Goal: Task Accomplishment & Management: Use online tool/utility

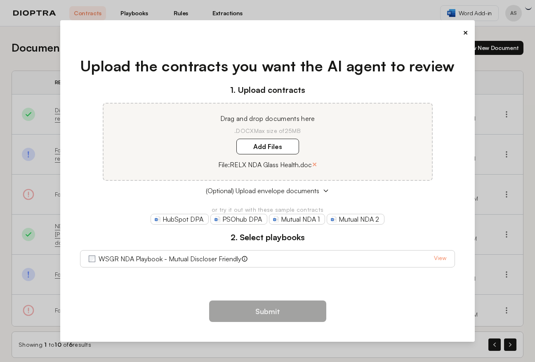
click at [446, 257] on div "WSGR NDA Playbook - Mutual Discloser Friendly View" at bounding box center [267, 258] width 375 height 17
click at [445, 258] on link "View" at bounding box center [440, 259] width 12 height 10
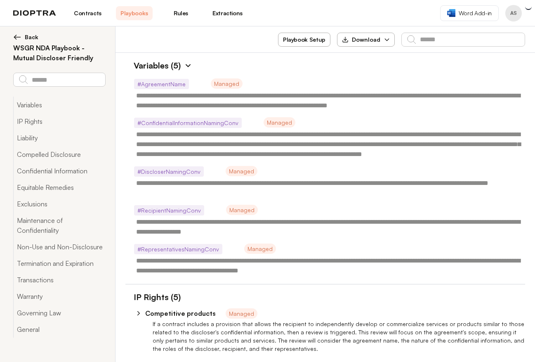
type textarea "*"
click at [26, 35] on span "Back" at bounding box center [32, 37] width 14 height 8
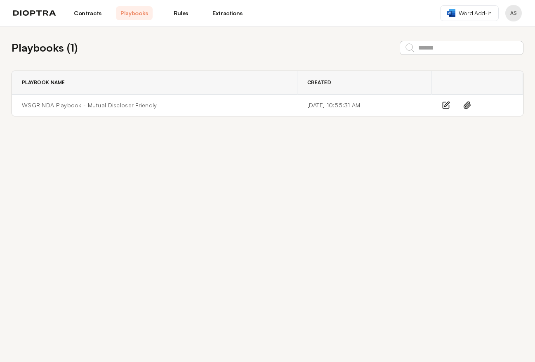
click at [83, 15] on link "Contracts" at bounding box center [87, 13] width 37 height 14
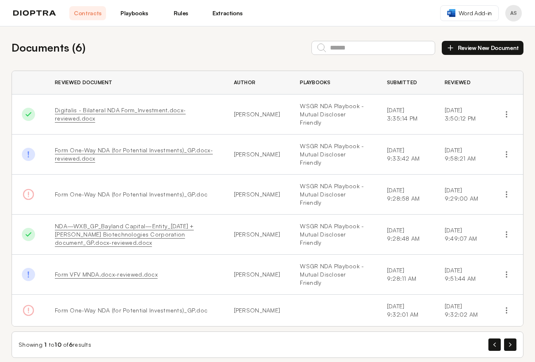
click at [470, 42] on button "Review New Document" at bounding box center [483, 48] width 82 height 14
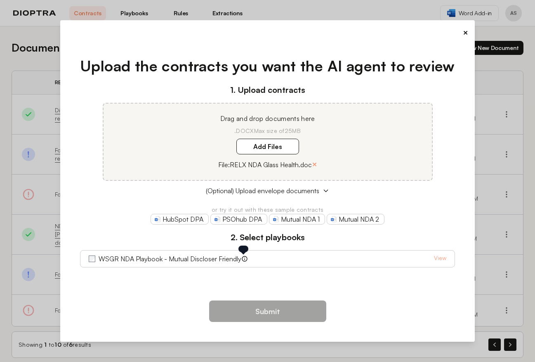
click at [245, 259] on icon at bounding box center [244, 258] width 7 height 7
click at [242, 247] on div at bounding box center [243, 248] width 10 height 7
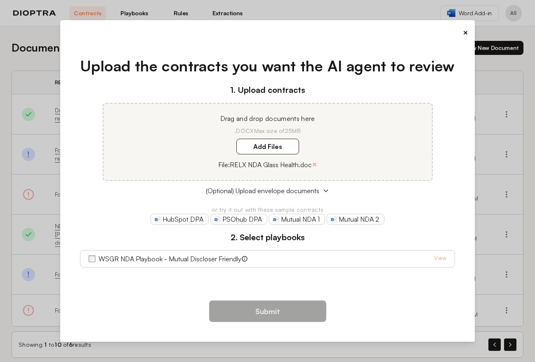
drag, startPoint x: 126, startPoint y: 260, endPoint x: 133, endPoint y: 267, distance: 10.2
click at [126, 260] on label "WSGR NDA Playbook - Mutual Discloser Friendly" at bounding box center [170, 259] width 143 height 10
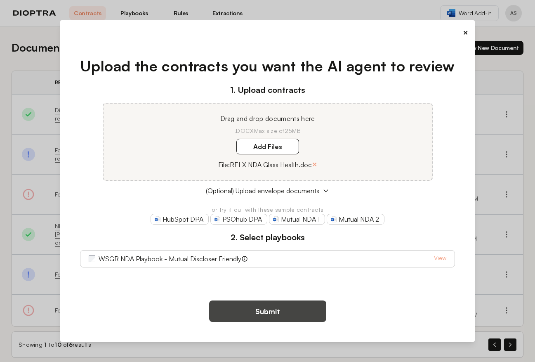
drag, startPoint x: 237, startPoint y: 314, endPoint x: 296, endPoint y: 316, distance: 59.4
click at [237, 314] on button "Submit" at bounding box center [267, 310] width 117 height 21
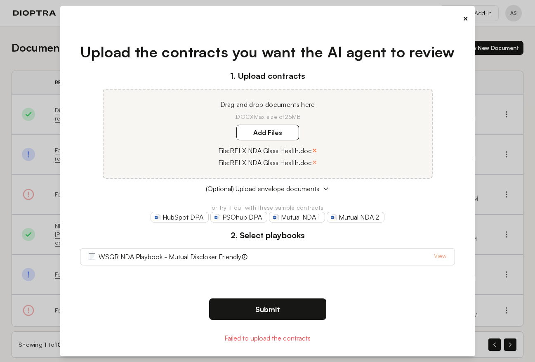
click at [315, 151] on button "×" at bounding box center [314, 150] width 5 height 12
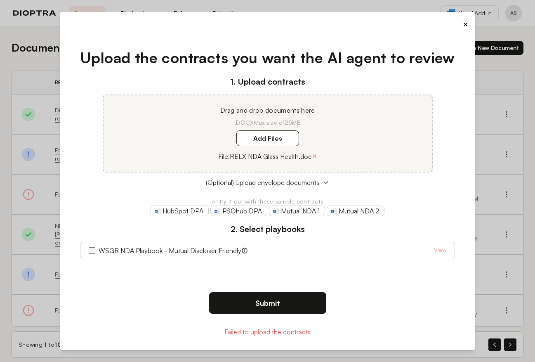
drag, startPoint x: 315, startPoint y: 153, endPoint x: 316, endPoint y: 157, distance: 4.3
click at [316, 156] on button "×" at bounding box center [314, 156] width 5 height 12
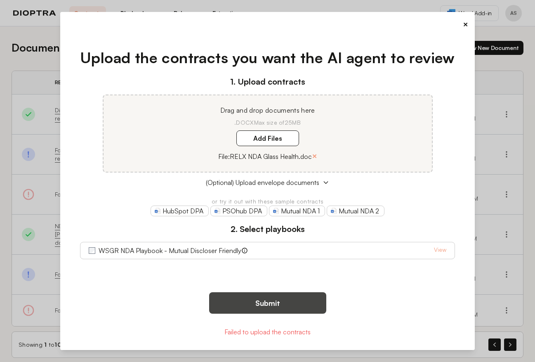
click at [274, 306] on button "Submit" at bounding box center [267, 302] width 117 height 21
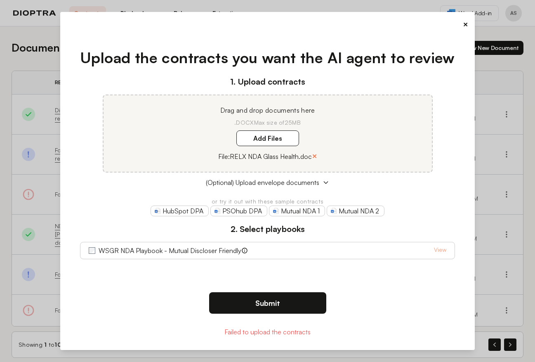
click at [316, 155] on button "×" at bounding box center [314, 156] width 5 height 12
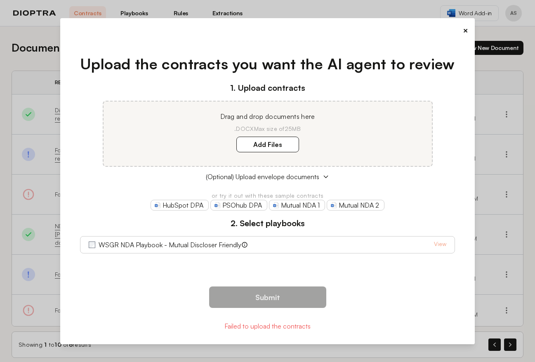
click at [272, 154] on div "Drag and drop documents here .DOCX Max size of 25MB Add Files" at bounding box center [268, 134] width 330 height 66
click at [270, 135] on div "Drag and drop documents here .DOCX Max size of 25MB Add Files" at bounding box center [268, 134] width 330 height 66
click at [270, 140] on label "Add Files" at bounding box center [267, 145] width 63 height 16
click at [0, 0] on here "Add Files" at bounding box center [0, 0] width 0 height 0
click at [165, 260] on div "Upload the contracts you want the AI agent to review 1. Upload contracts Drag a…" at bounding box center [267, 158] width 401 height 237
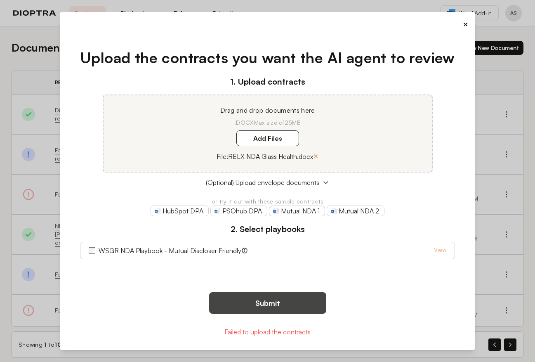
click at [266, 308] on button "Submit" at bounding box center [267, 302] width 117 height 21
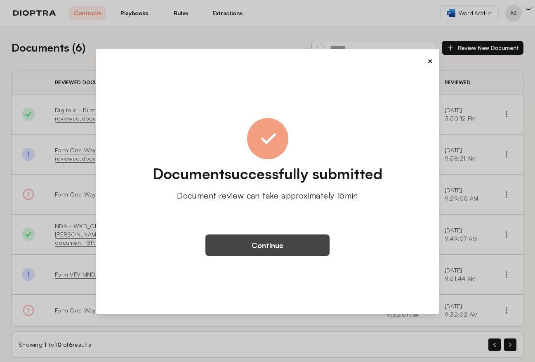
click at [304, 236] on button "Continue" at bounding box center [267, 244] width 124 height 21
